Goal: Task Accomplishment & Management: Complete application form

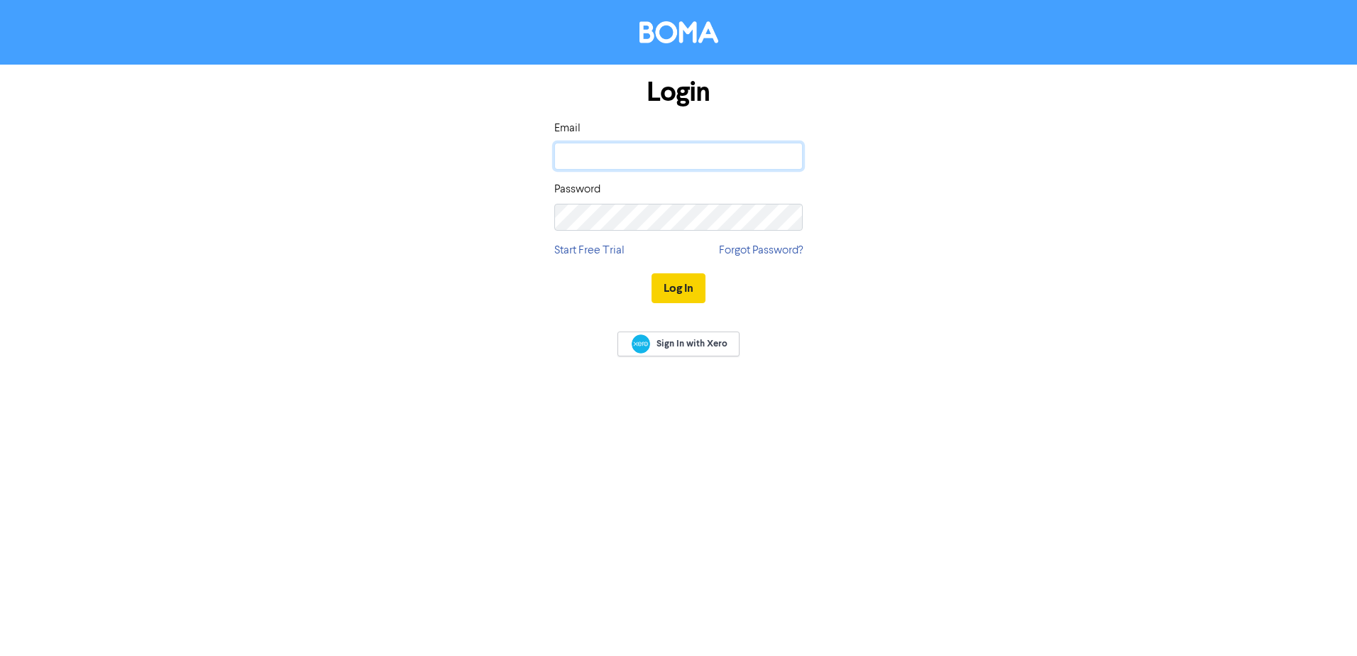
type input "[EMAIL_ADDRESS][DOMAIN_NAME]"
click at [686, 285] on button "Log In" at bounding box center [678, 288] width 54 height 30
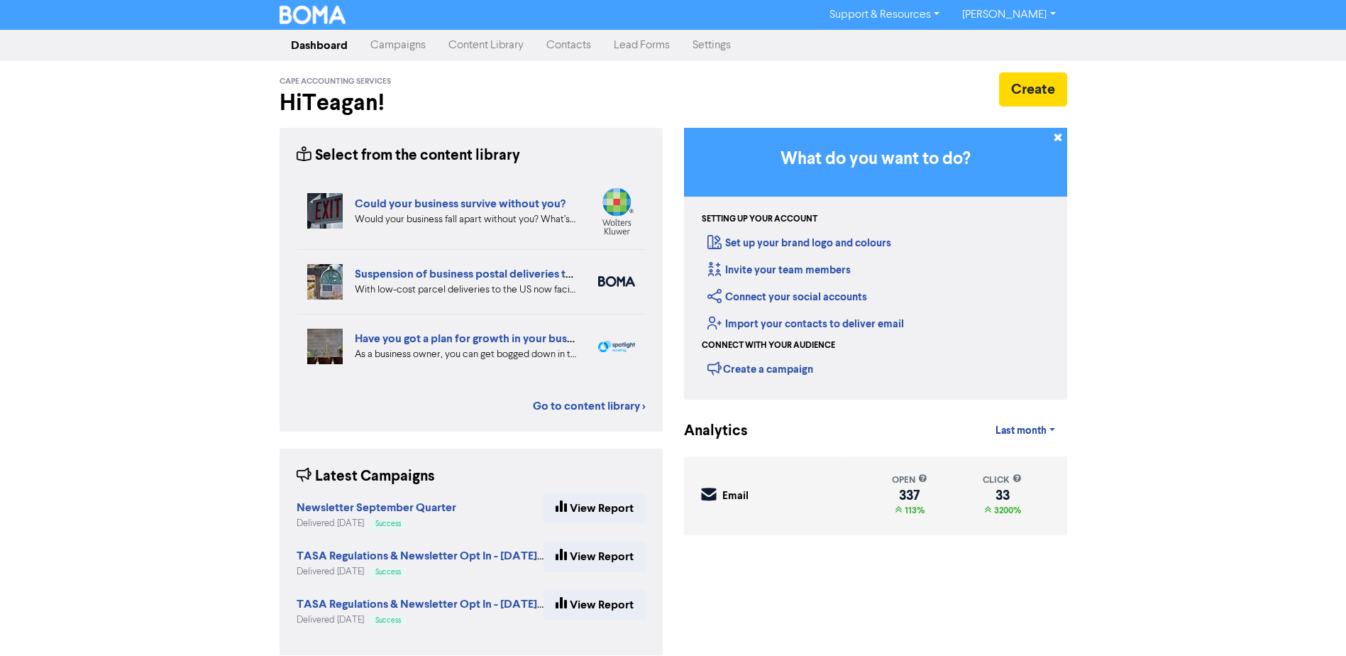
click at [571, 46] on link "Contacts" at bounding box center [568, 45] width 67 height 28
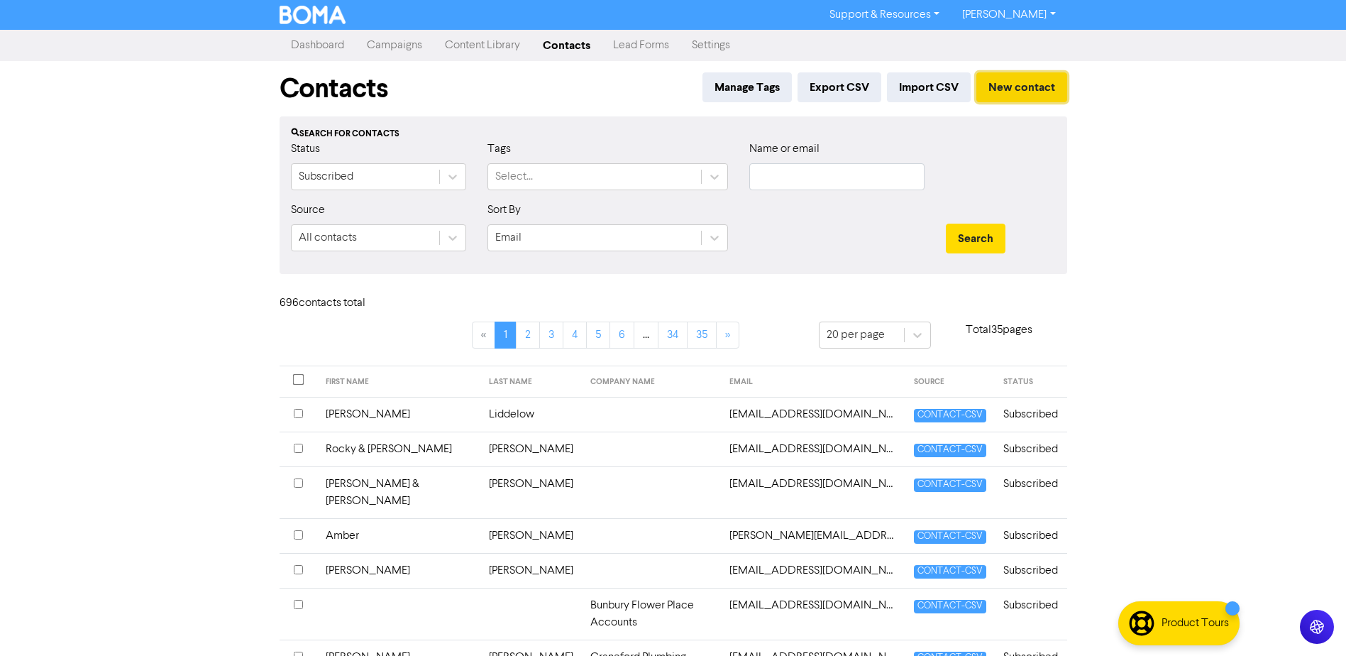
click at [1037, 79] on button "New contact" at bounding box center [1022, 87] width 91 height 30
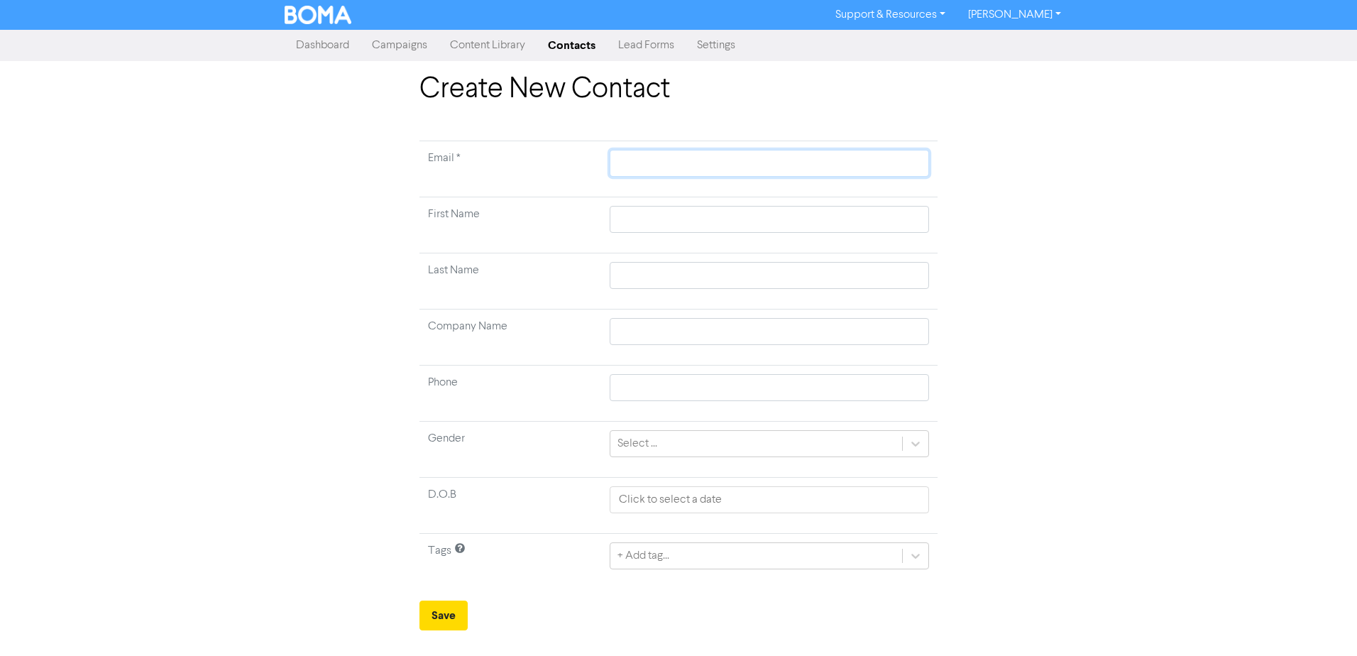
click at [729, 167] on input "text" at bounding box center [769, 163] width 319 height 27
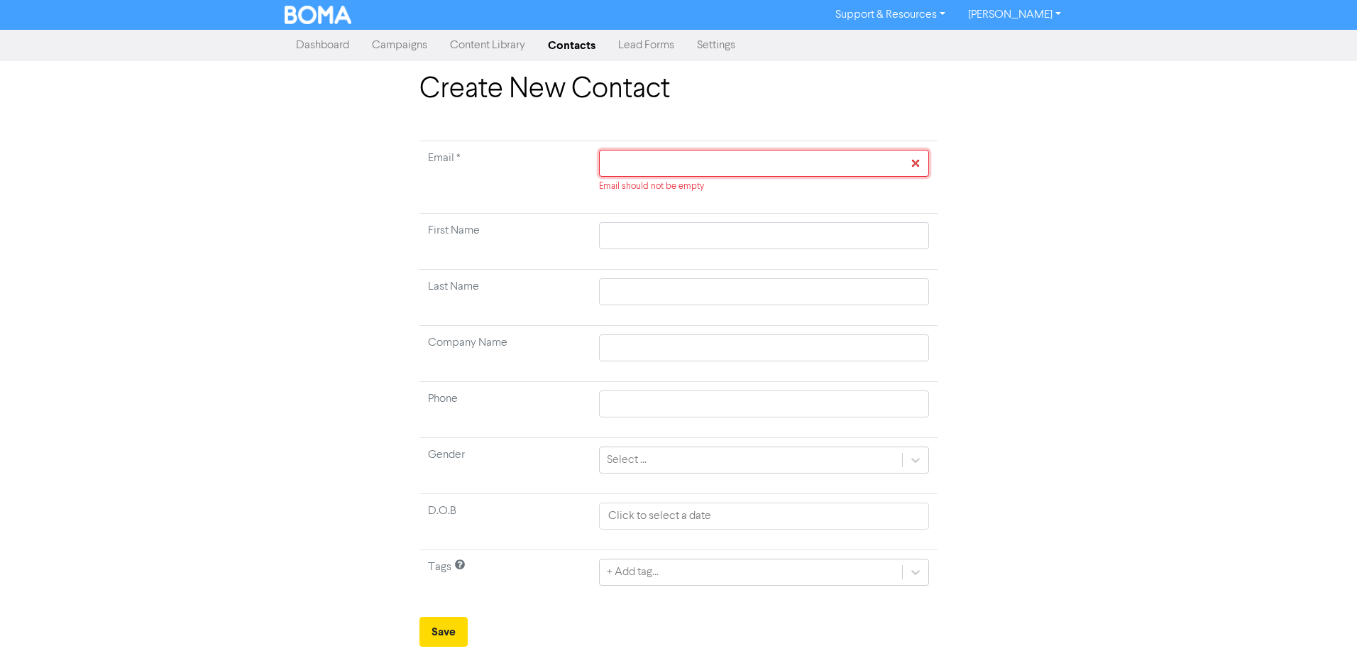
click at [629, 160] on input "text" at bounding box center [764, 163] width 330 height 27
paste input "[EMAIL_ADDRESS][DOMAIN_NAME]"
type input "[EMAIL_ADDRESS][DOMAIN_NAME]"
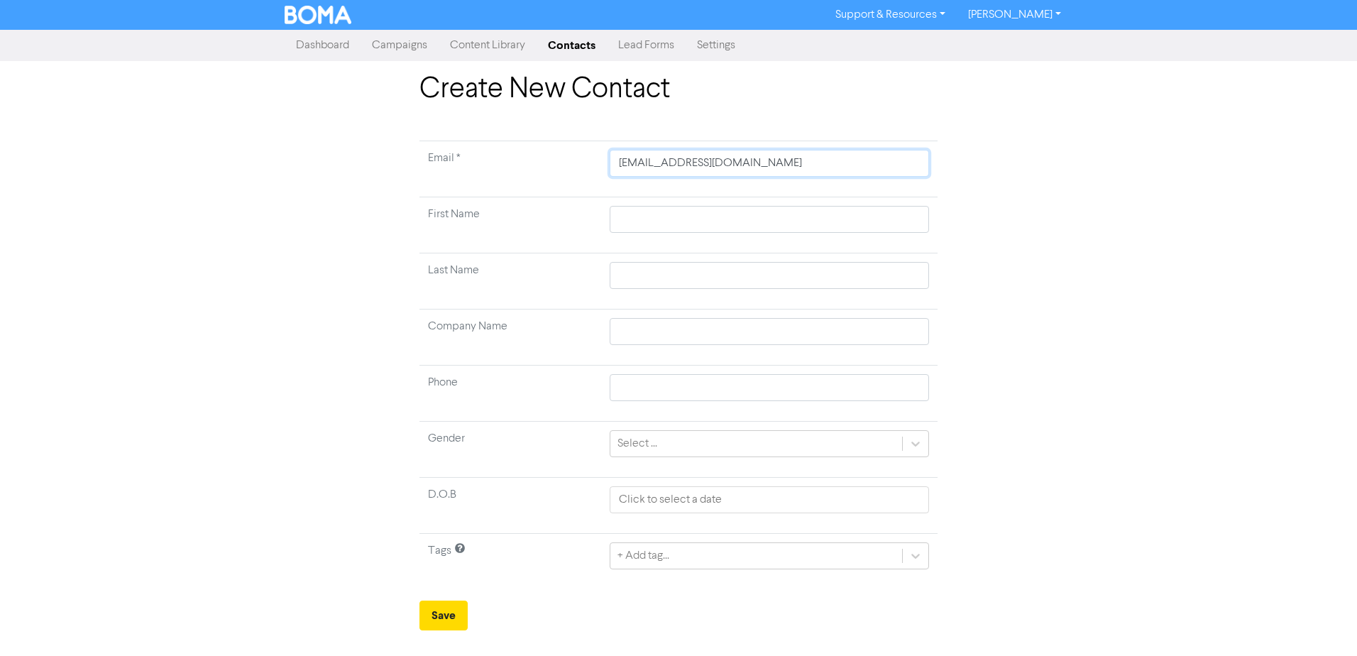
type input "[EMAIL_ADDRESS][DOMAIN_NAME]"
click at [1111, 159] on div "Create New Contact Email * [EMAIL_ADDRESS][DOMAIN_NAME] First Name Last Name Co…" at bounding box center [678, 351] width 1357 height 558
click at [632, 212] on input "text" at bounding box center [769, 219] width 319 height 27
type input "R"
type input "Ry"
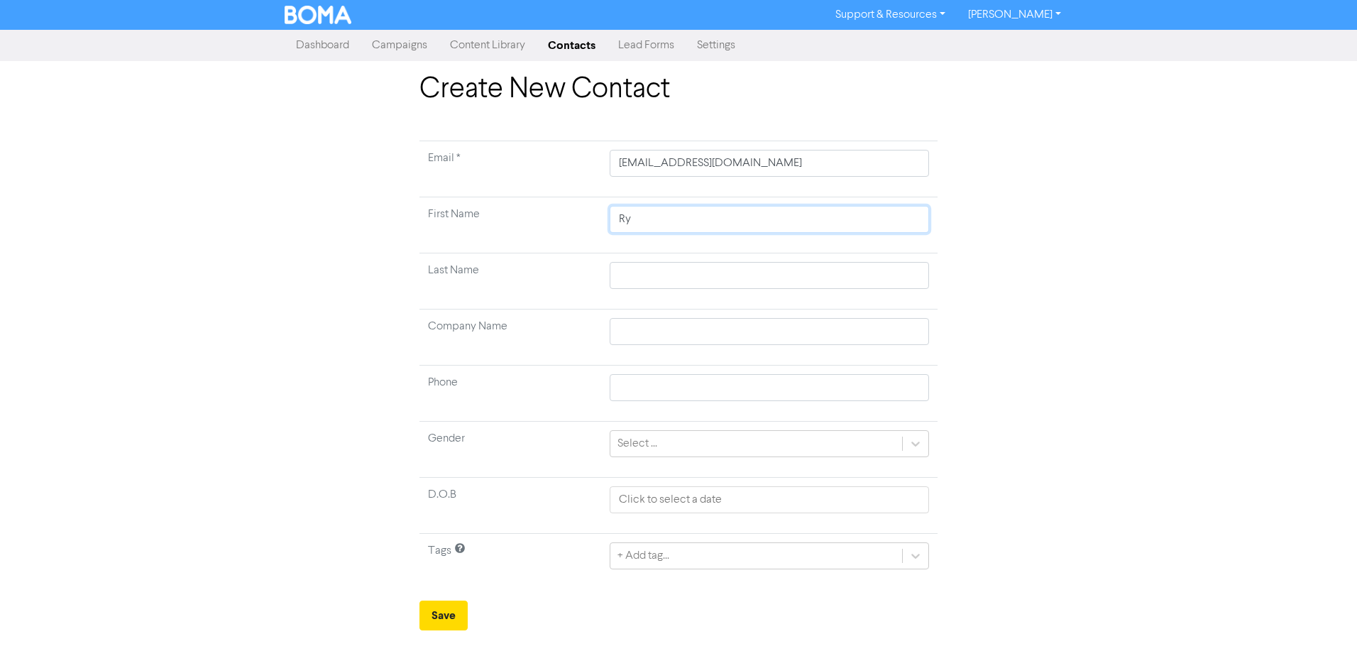
type input "Rya"
type input "[PERSON_NAME]"
type input "N"
type input "Ni"
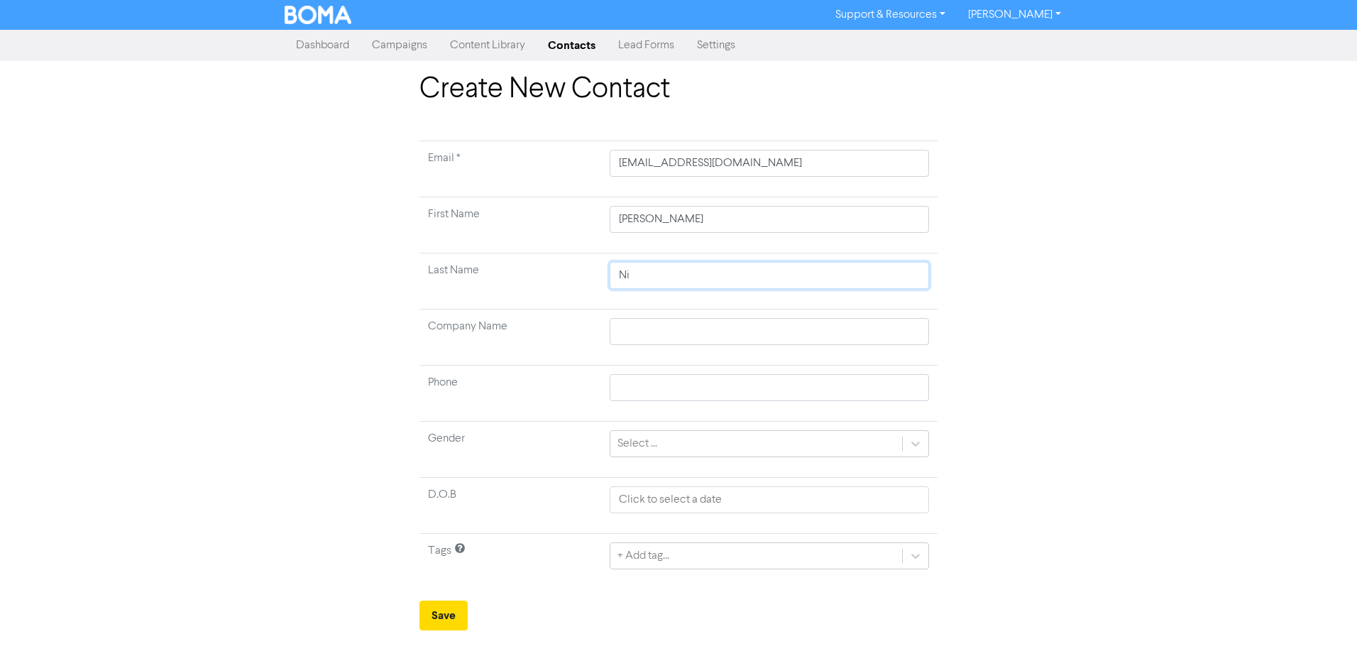
type input "Nie"
type input "Niel"
type input "[PERSON_NAME]"
type input "Nielse"
type input "[PERSON_NAME]"
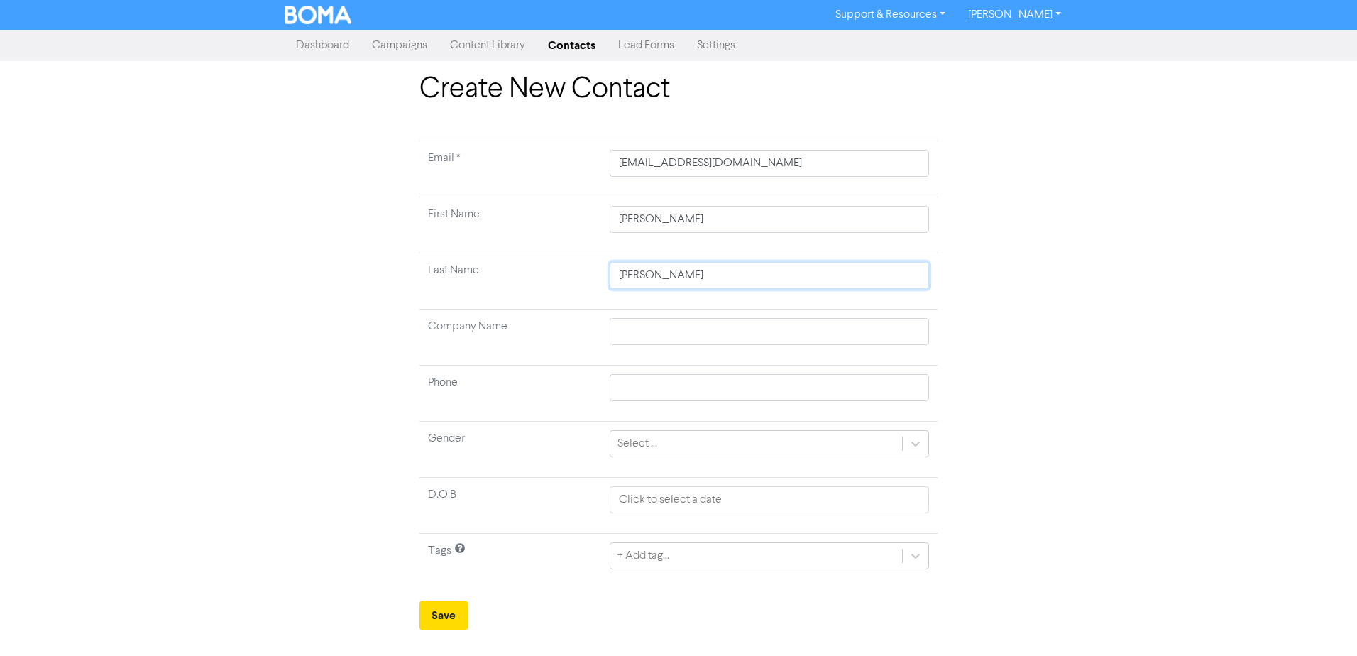
type input "[PERSON_NAME]"
click at [852, 561] on div "+ Add tag..." at bounding box center [769, 555] width 319 height 27
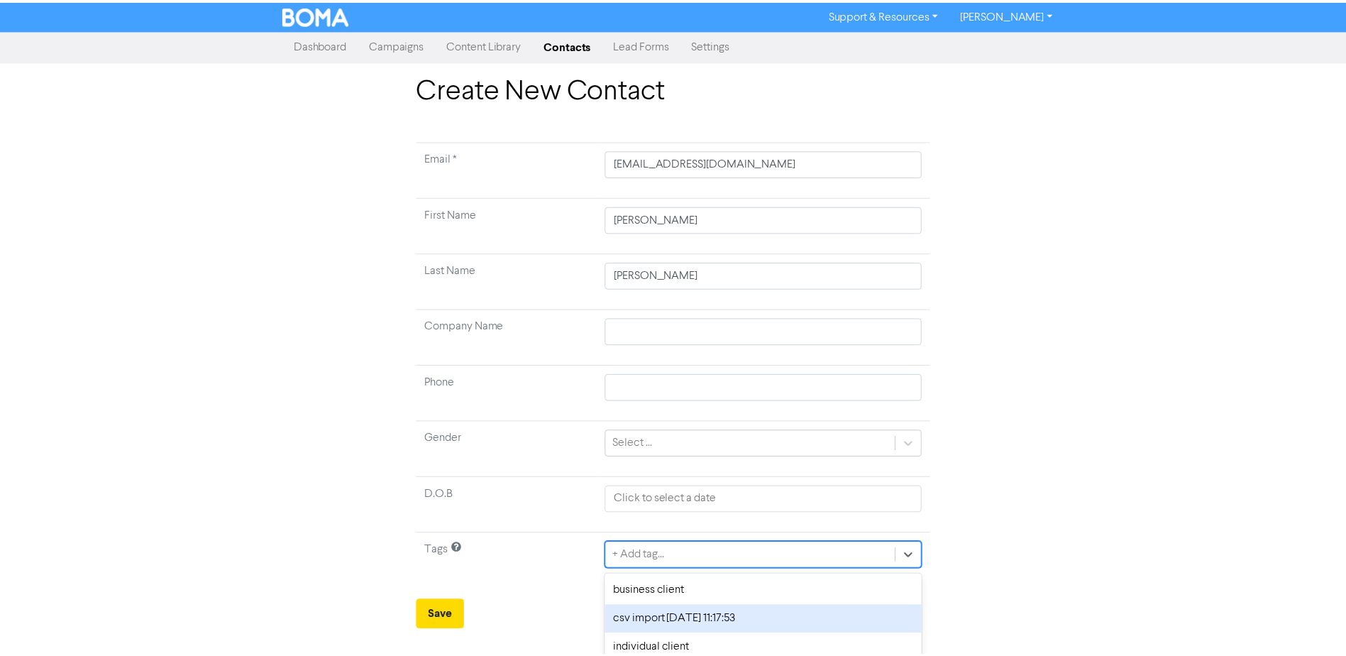
scroll to position [67, 0]
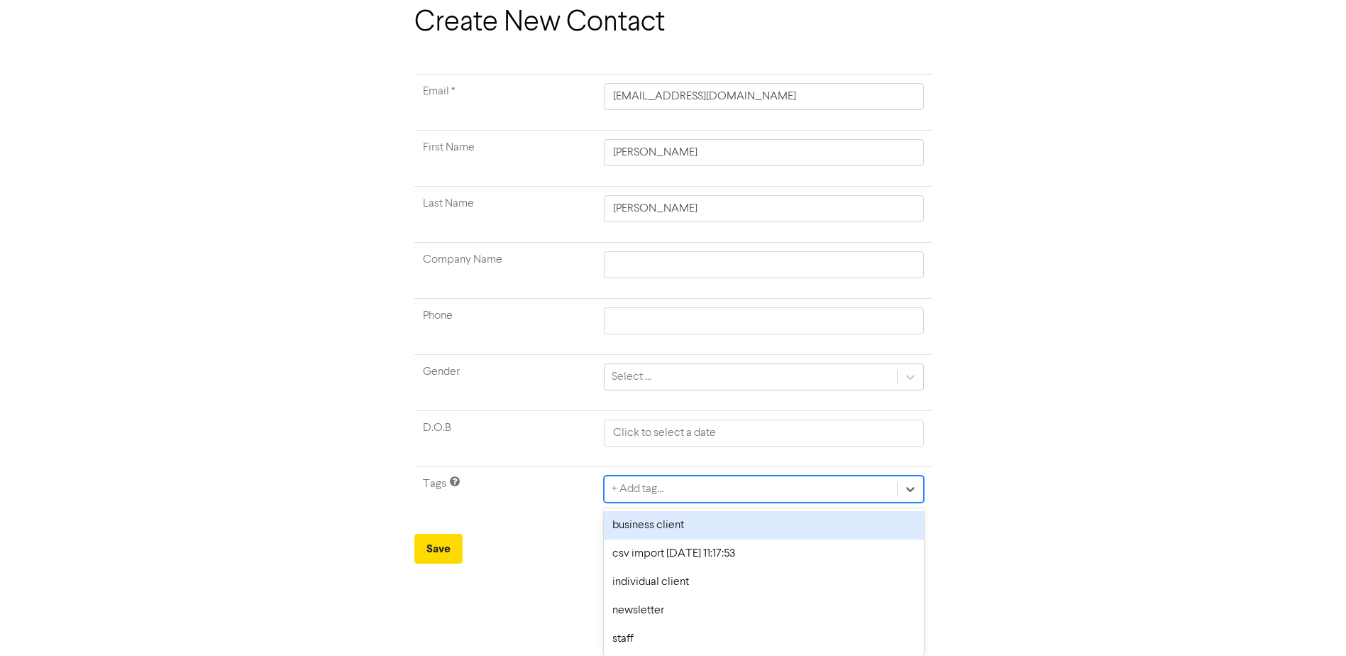
click at [647, 528] on div "business client" at bounding box center [763, 525] width 319 height 28
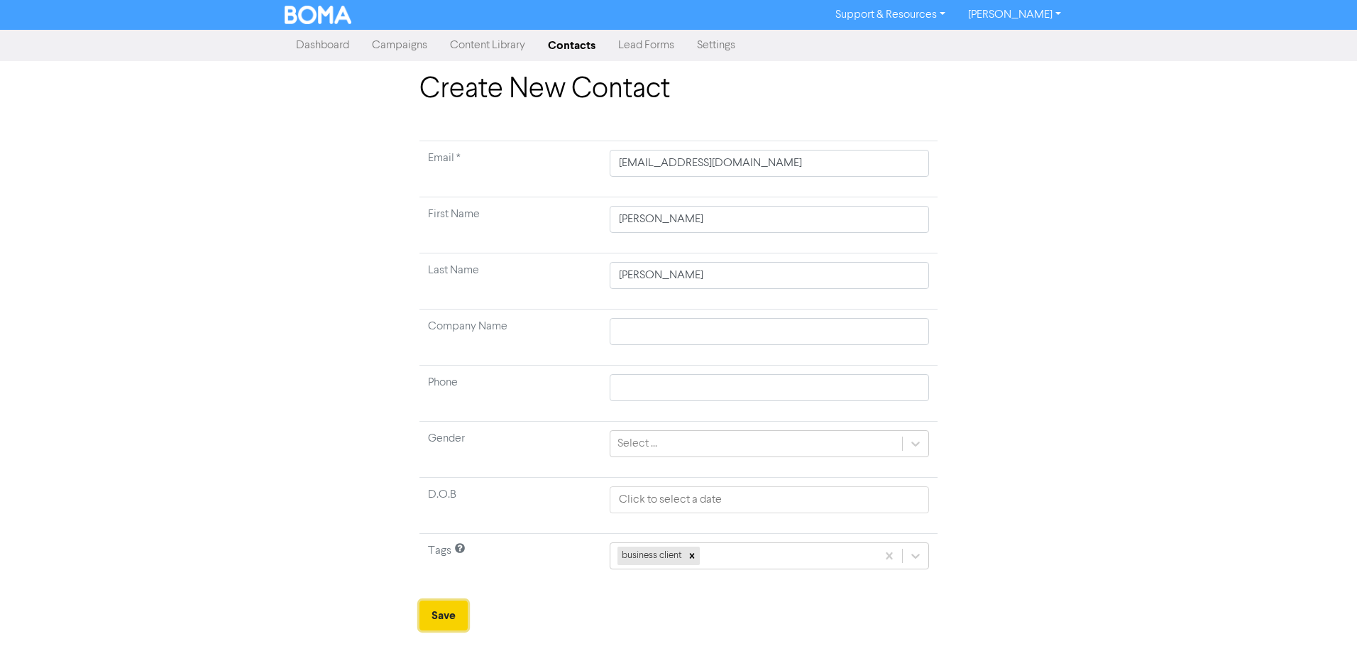
click at [429, 610] on button "Save" at bounding box center [443, 615] width 48 height 30
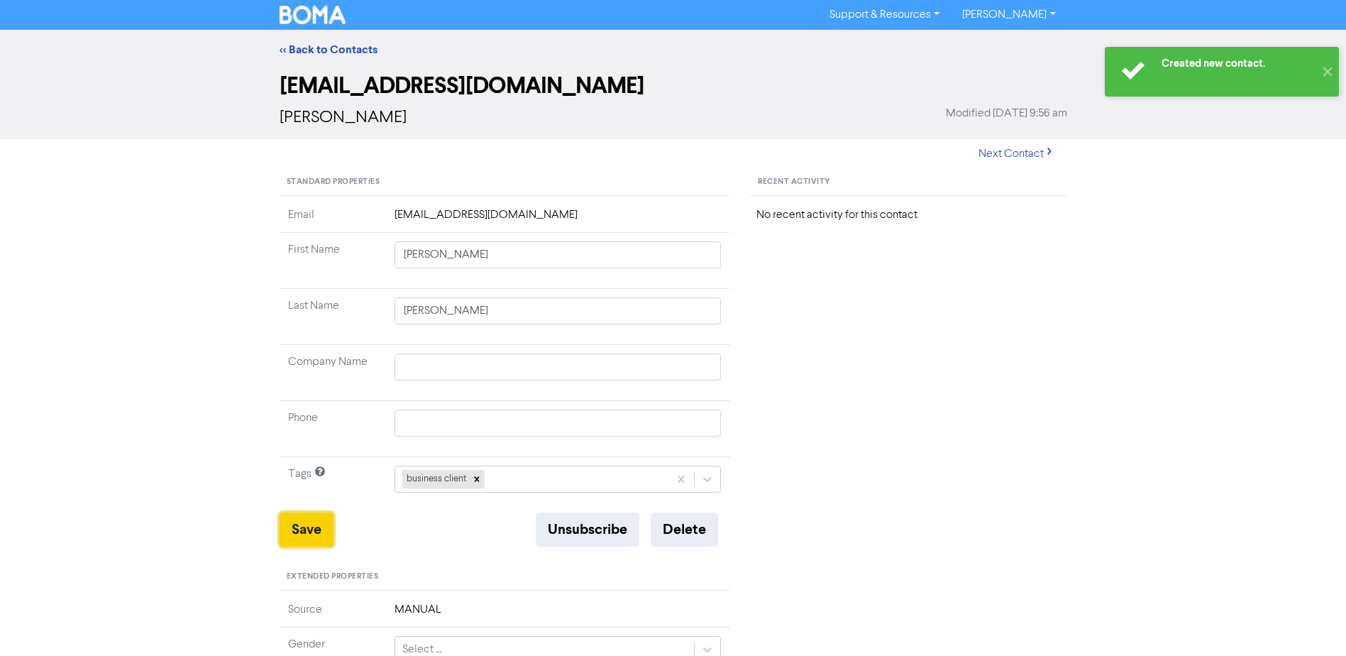
click at [303, 529] on button "Save" at bounding box center [307, 529] width 54 height 34
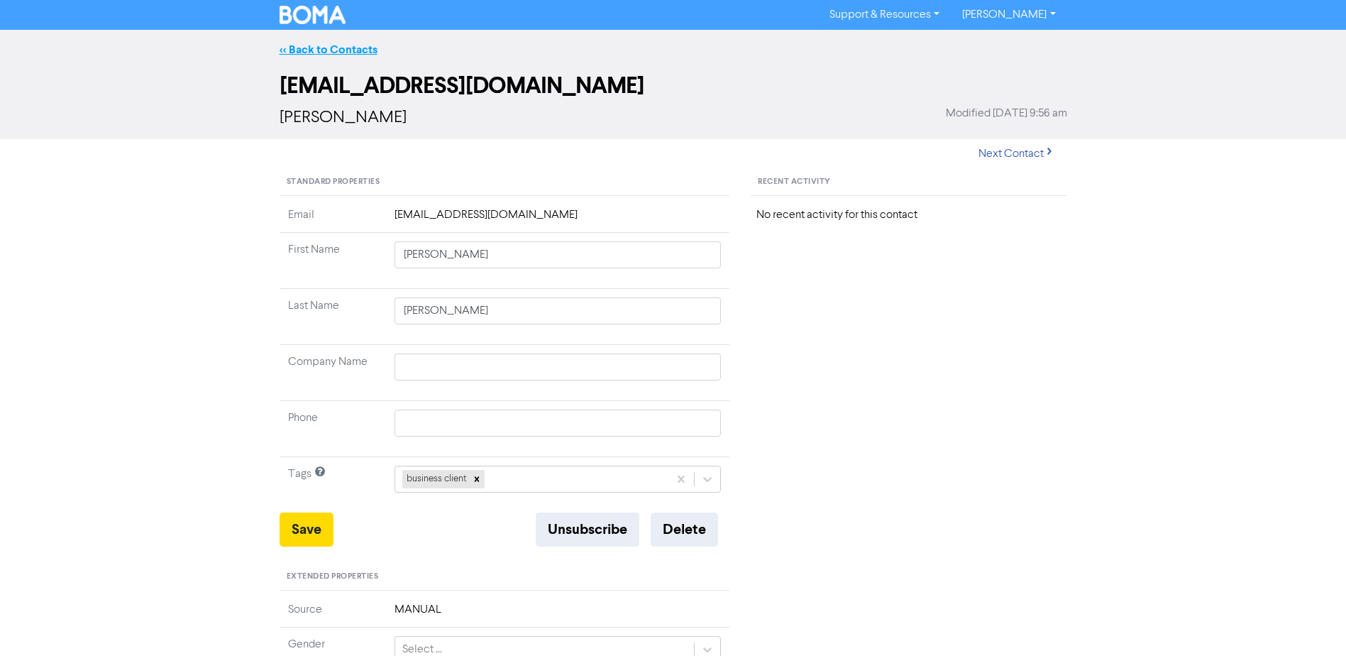
click at [331, 48] on link "<< Back to Contacts" at bounding box center [329, 50] width 98 height 14
